Goal: Information Seeking & Learning: Learn about a topic

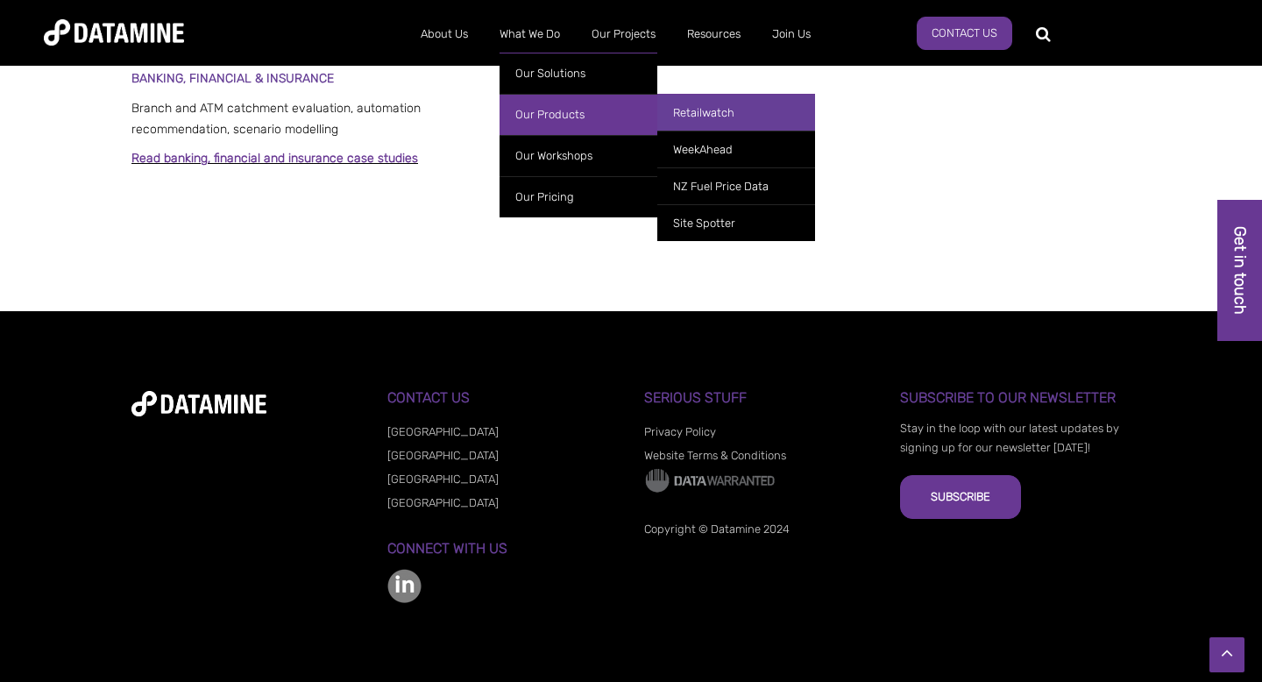
click at [701, 105] on link "Retailwatch" at bounding box center [736, 112] width 158 height 37
